Goal: Task Accomplishment & Management: Use online tool/utility

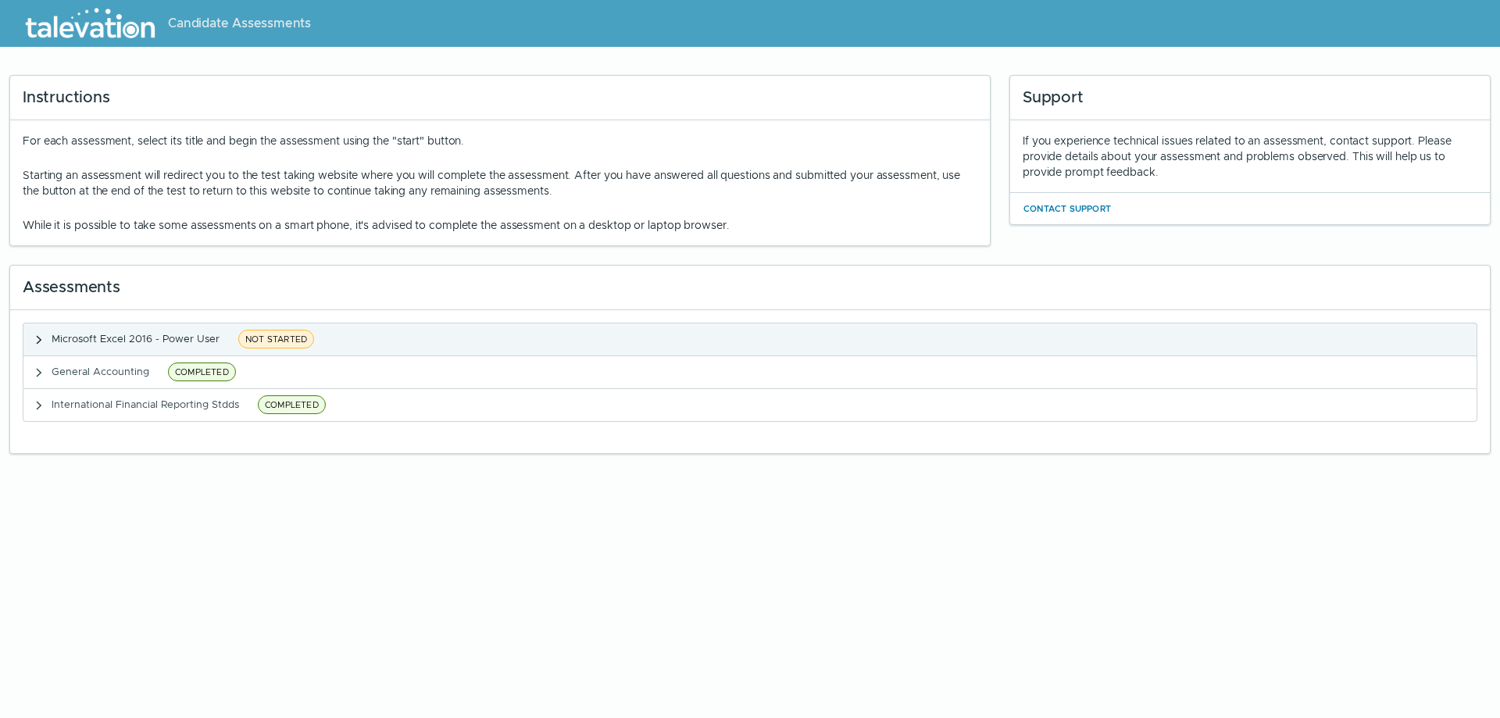
click at [213, 336] on span "Microsoft Excel 2016 - Power User" at bounding box center [136, 338] width 168 height 13
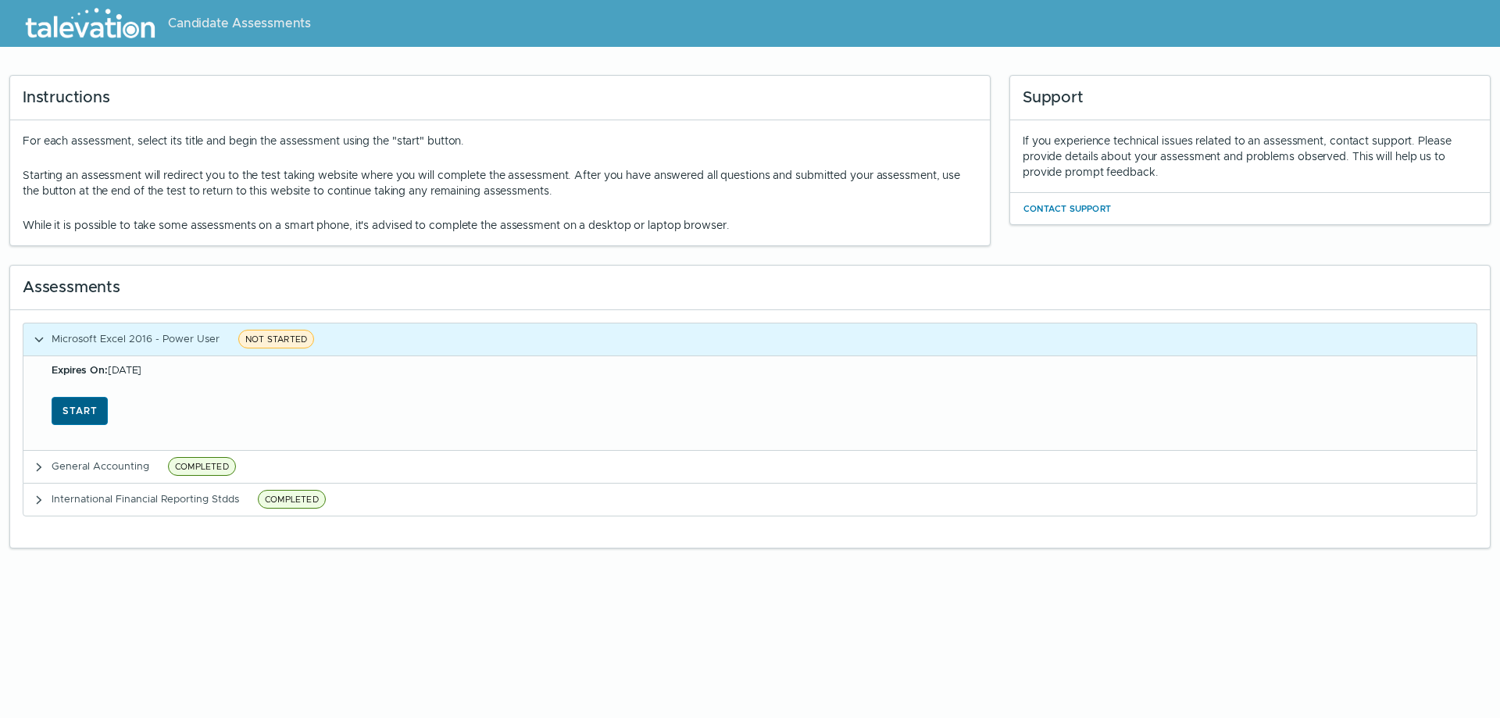
click at [79, 403] on button "Start" at bounding box center [80, 411] width 56 height 28
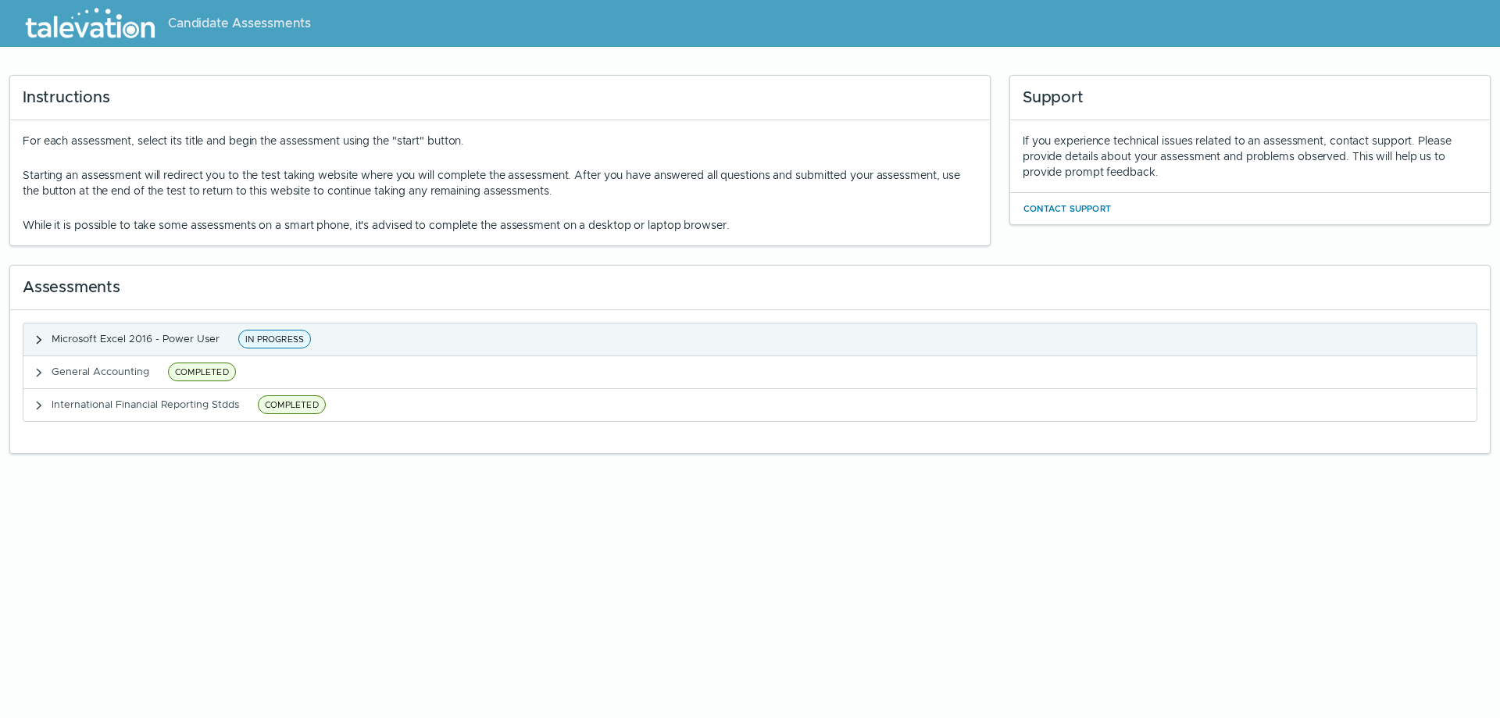
click at [284, 336] on span "IN PROGRESS" at bounding box center [274, 339] width 73 height 19
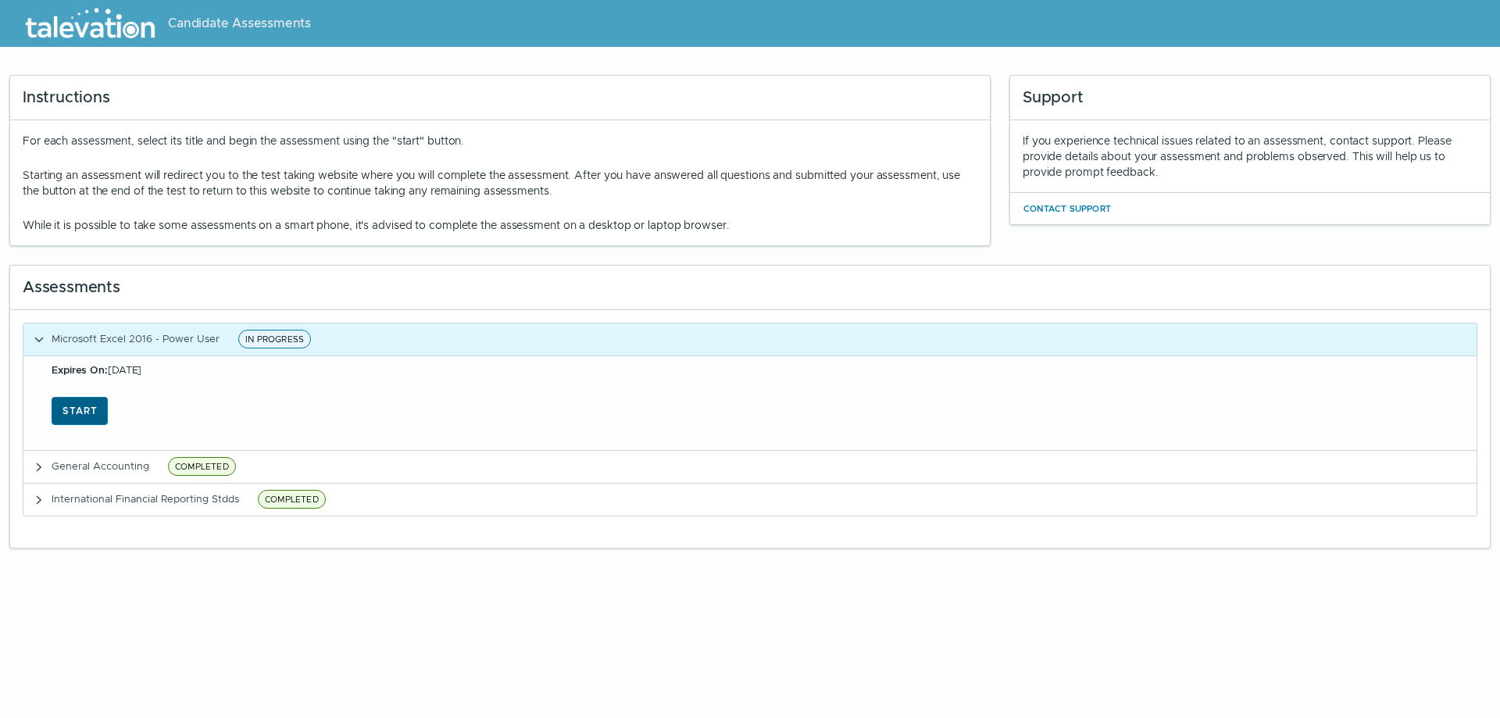
click at [88, 406] on button "Start" at bounding box center [80, 411] width 56 height 28
click at [932, 558] on html "Candidate Assessments Instructions For each assessment, select its title and be…" at bounding box center [750, 279] width 1500 height 558
